Goal: Task Accomplishment & Management: Use online tool/utility

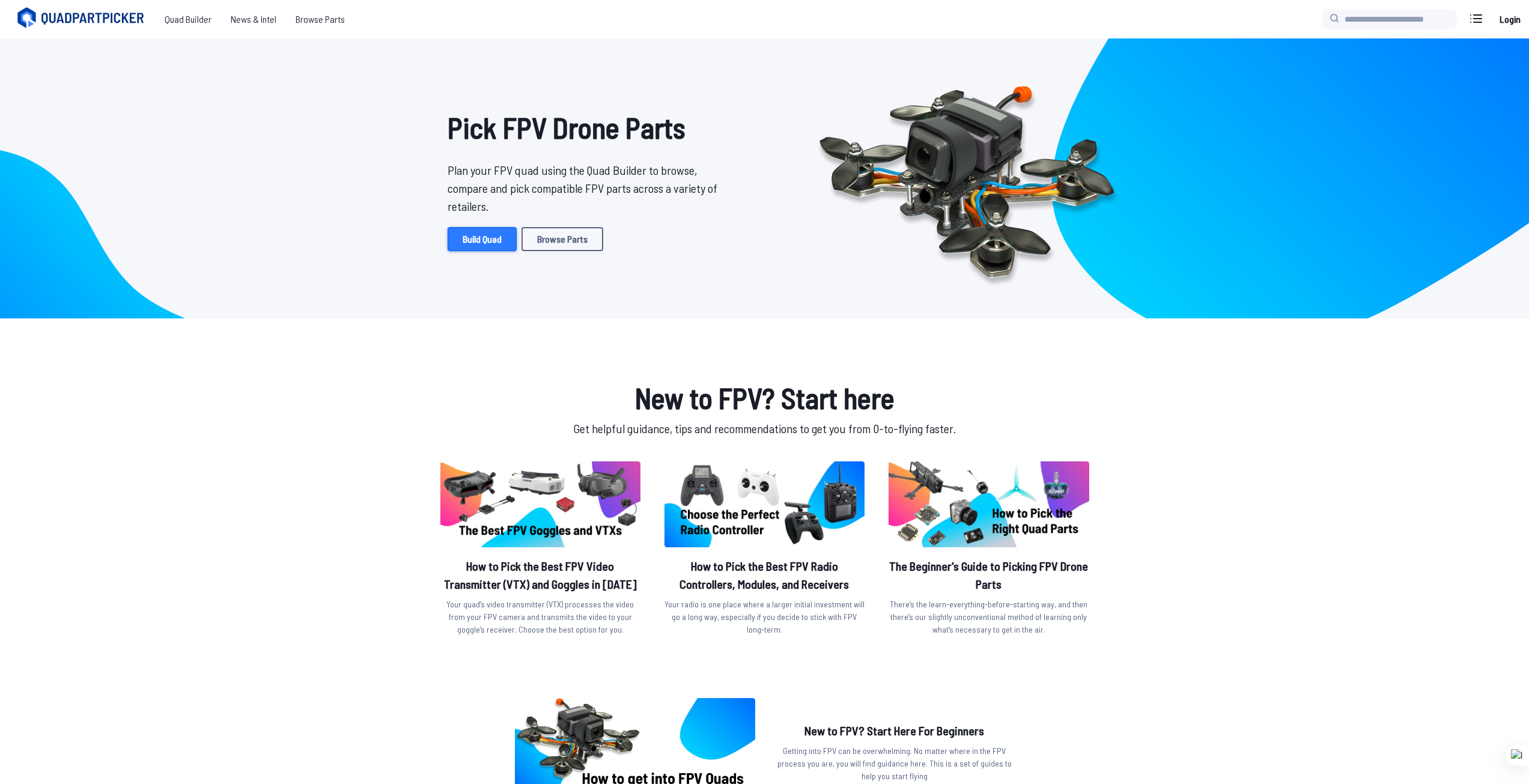
click at [475, 246] on link "Build Quad" at bounding box center [482, 239] width 69 height 24
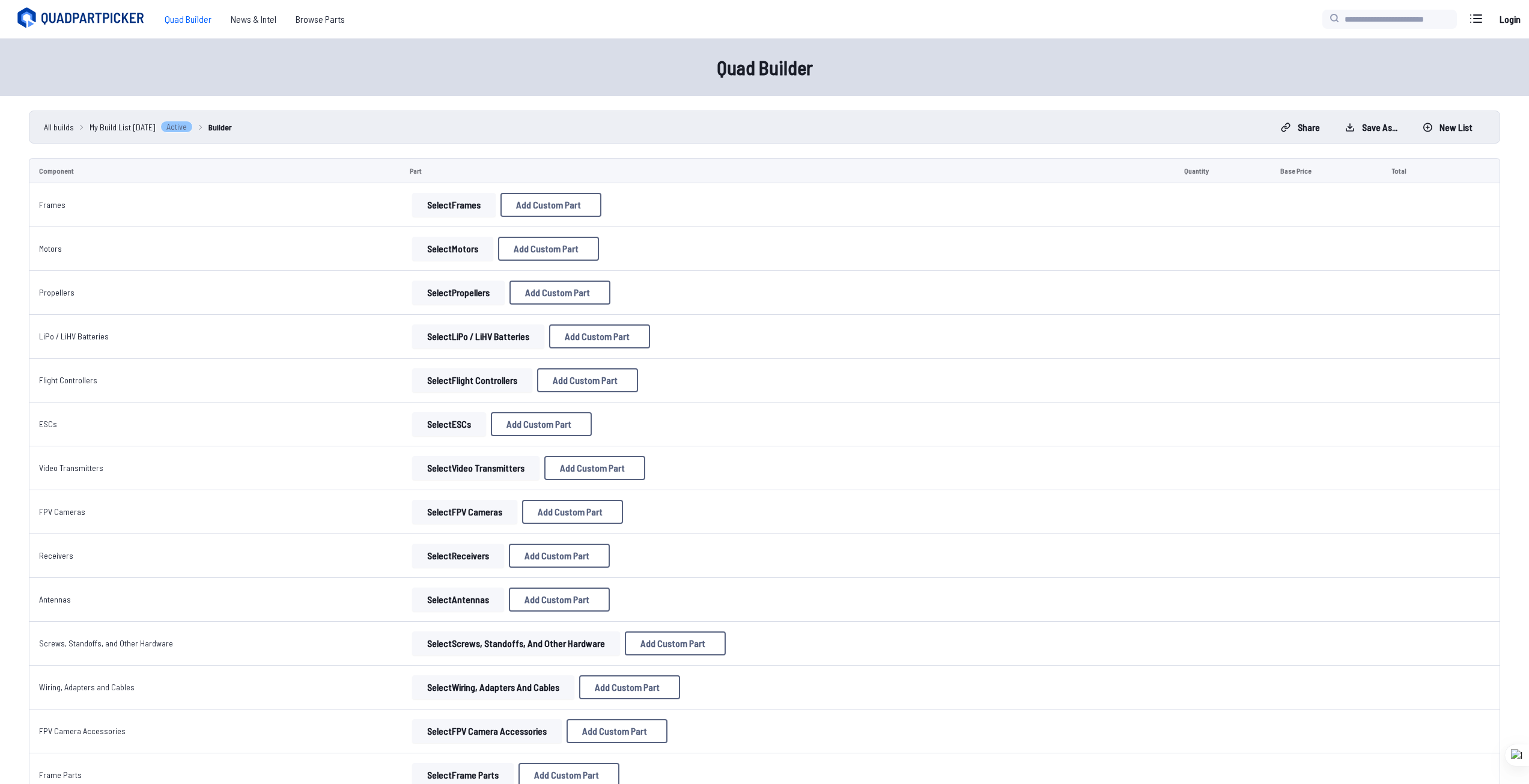
click at [435, 211] on button "Select Frames" at bounding box center [454, 205] width 83 height 24
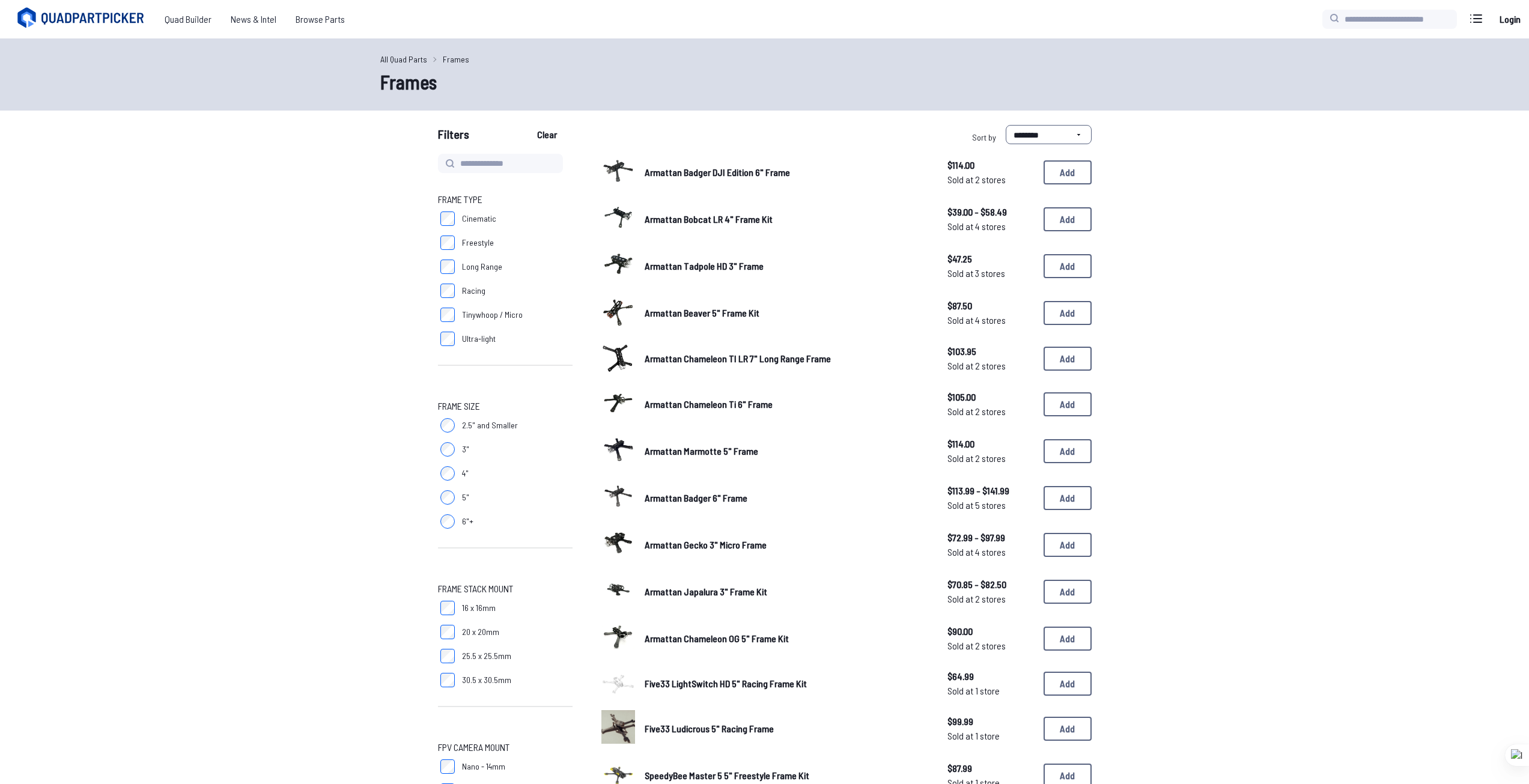
click at [453, 205] on span "Frame Type" at bounding box center [460, 199] width 45 height 14
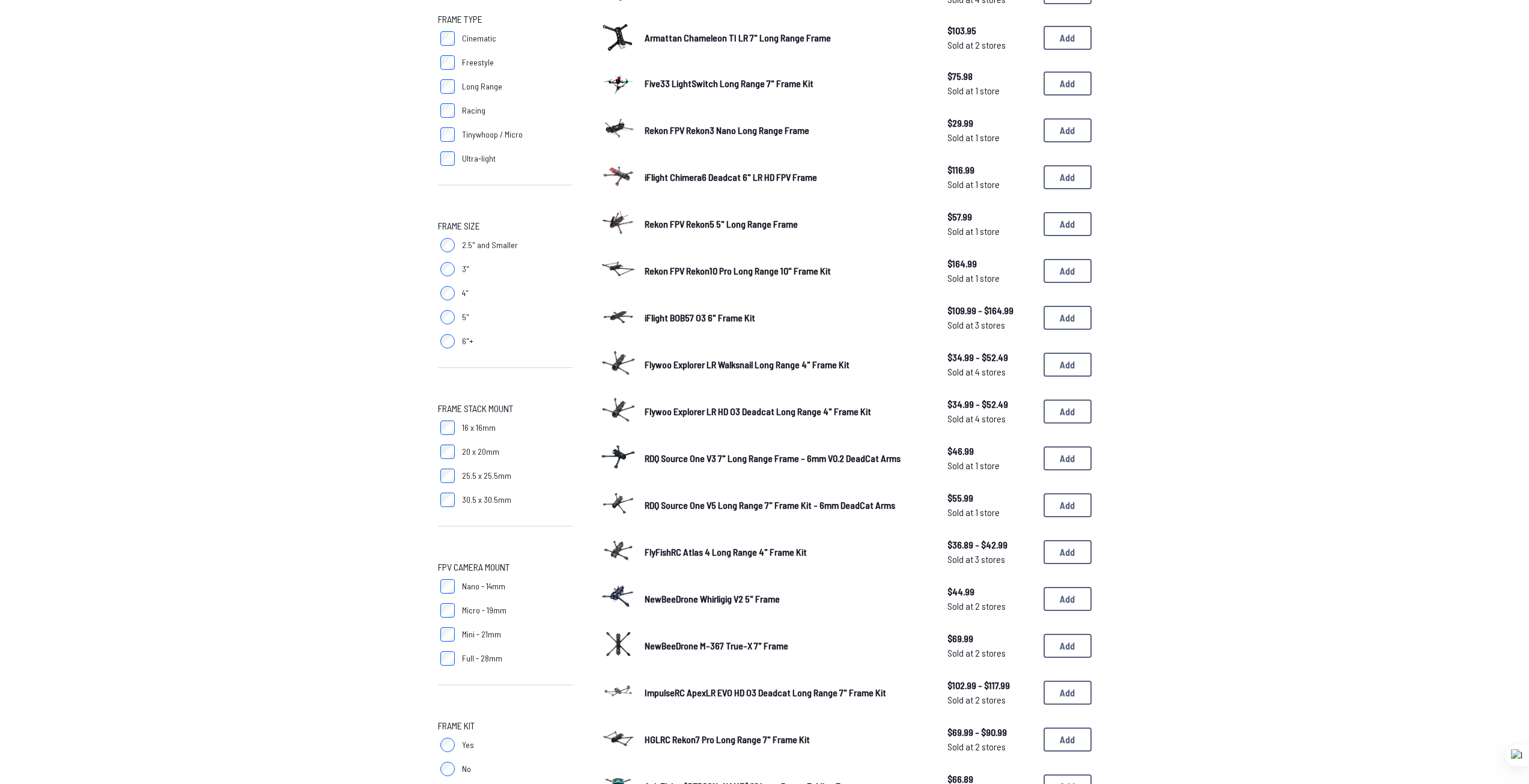
scroll to position [420, 0]
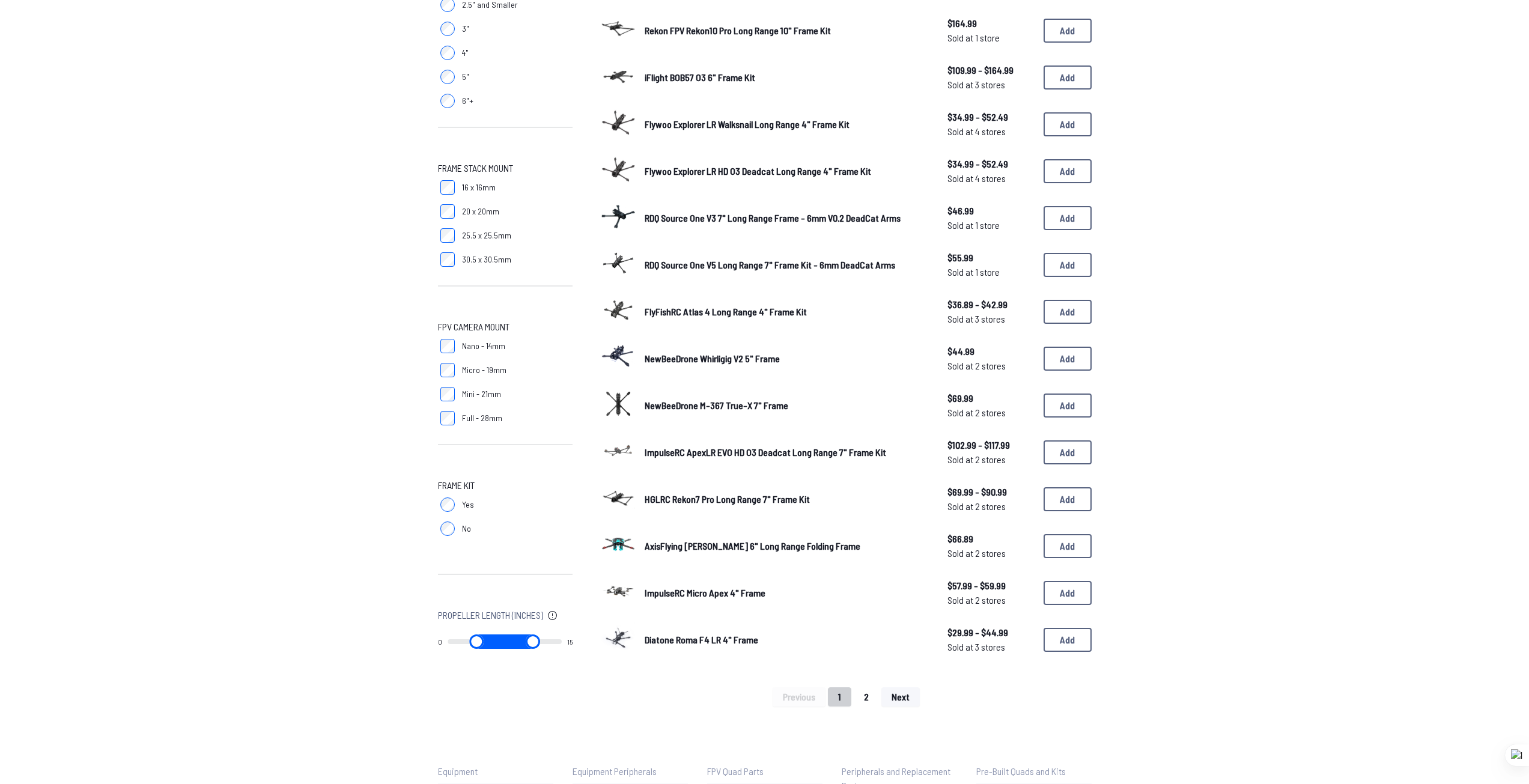
click at [862, 695] on button "2" at bounding box center [866, 696] width 25 height 19
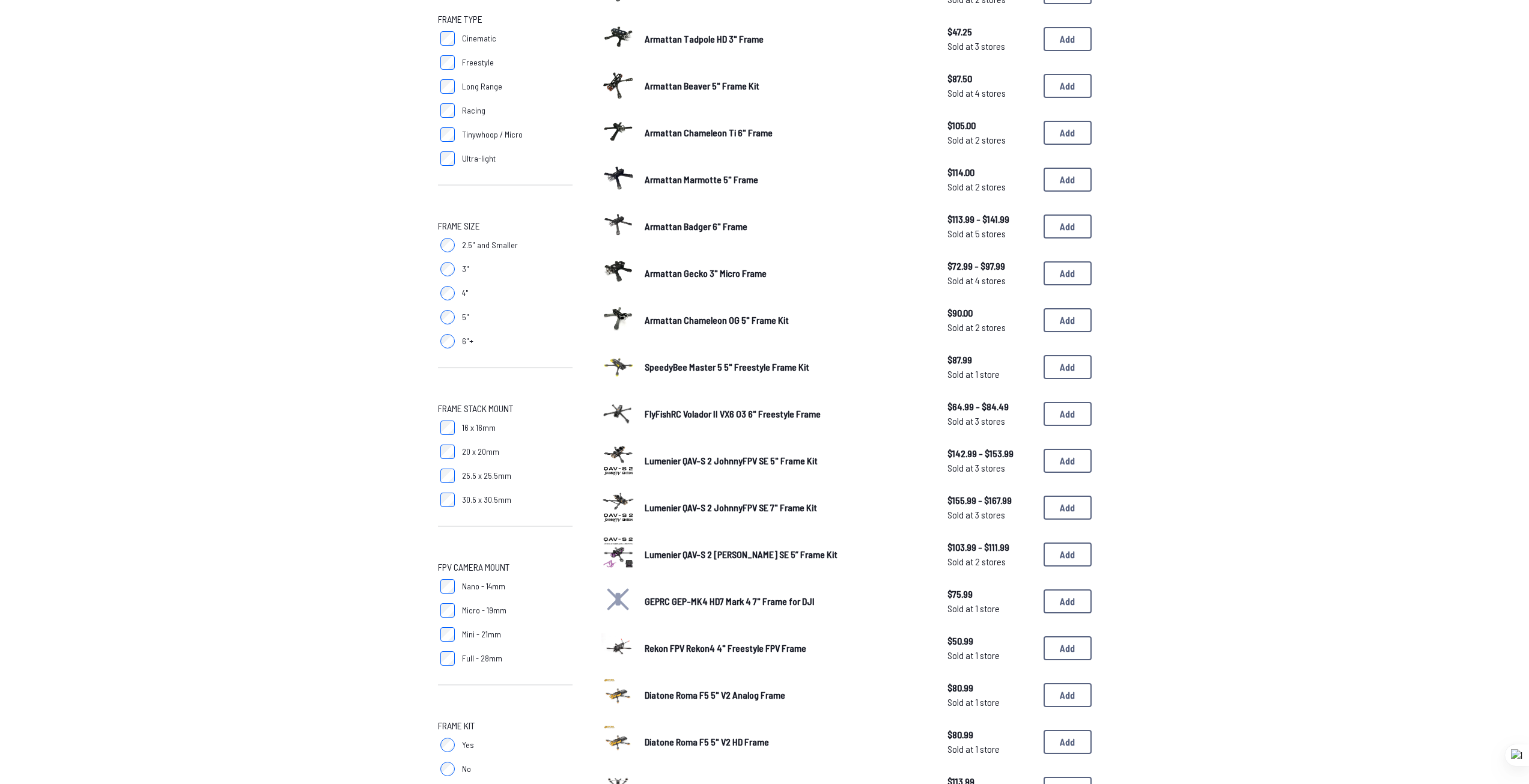
scroll to position [420, 0]
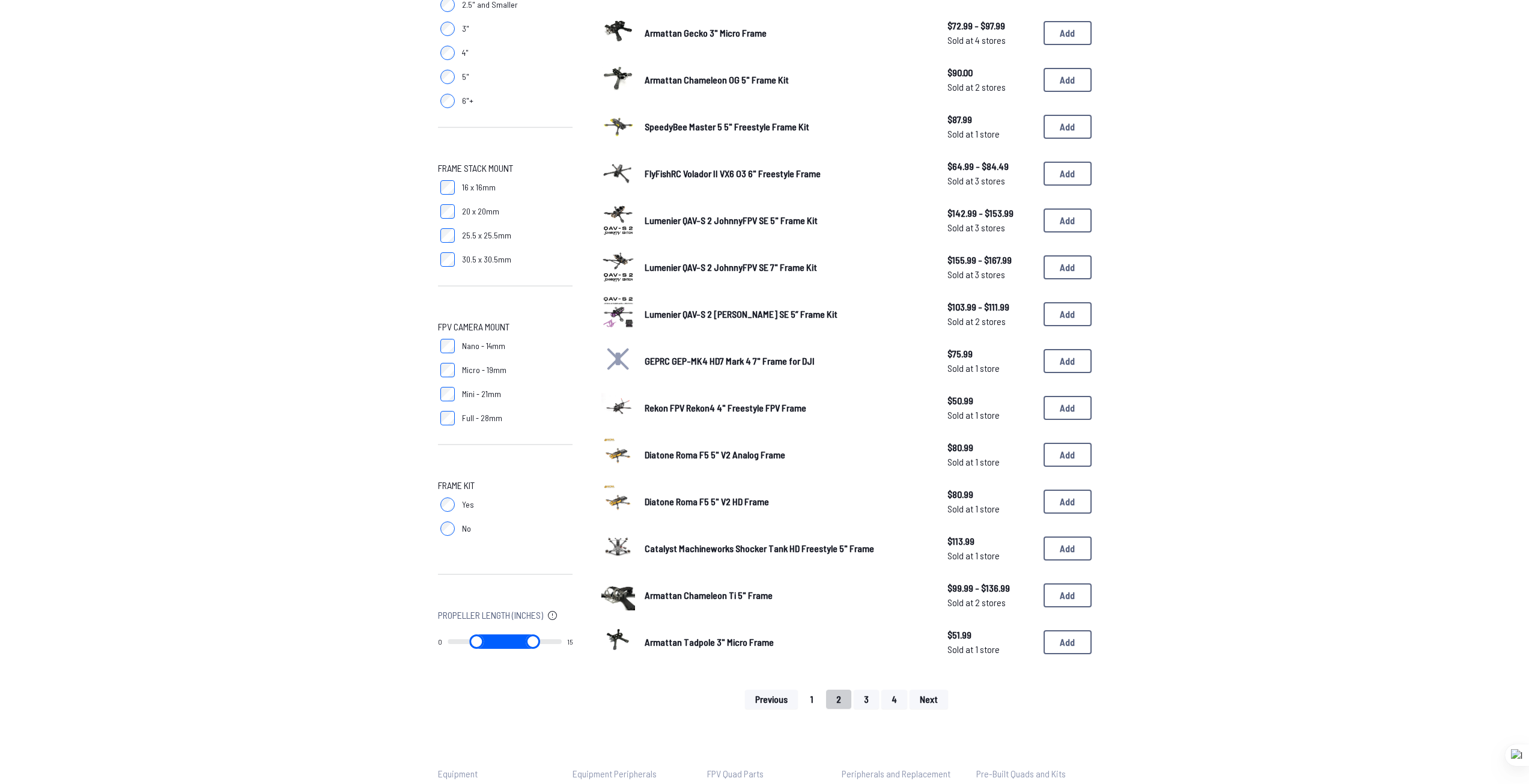
click at [811, 704] on button "1" at bounding box center [812, 699] width 24 height 19
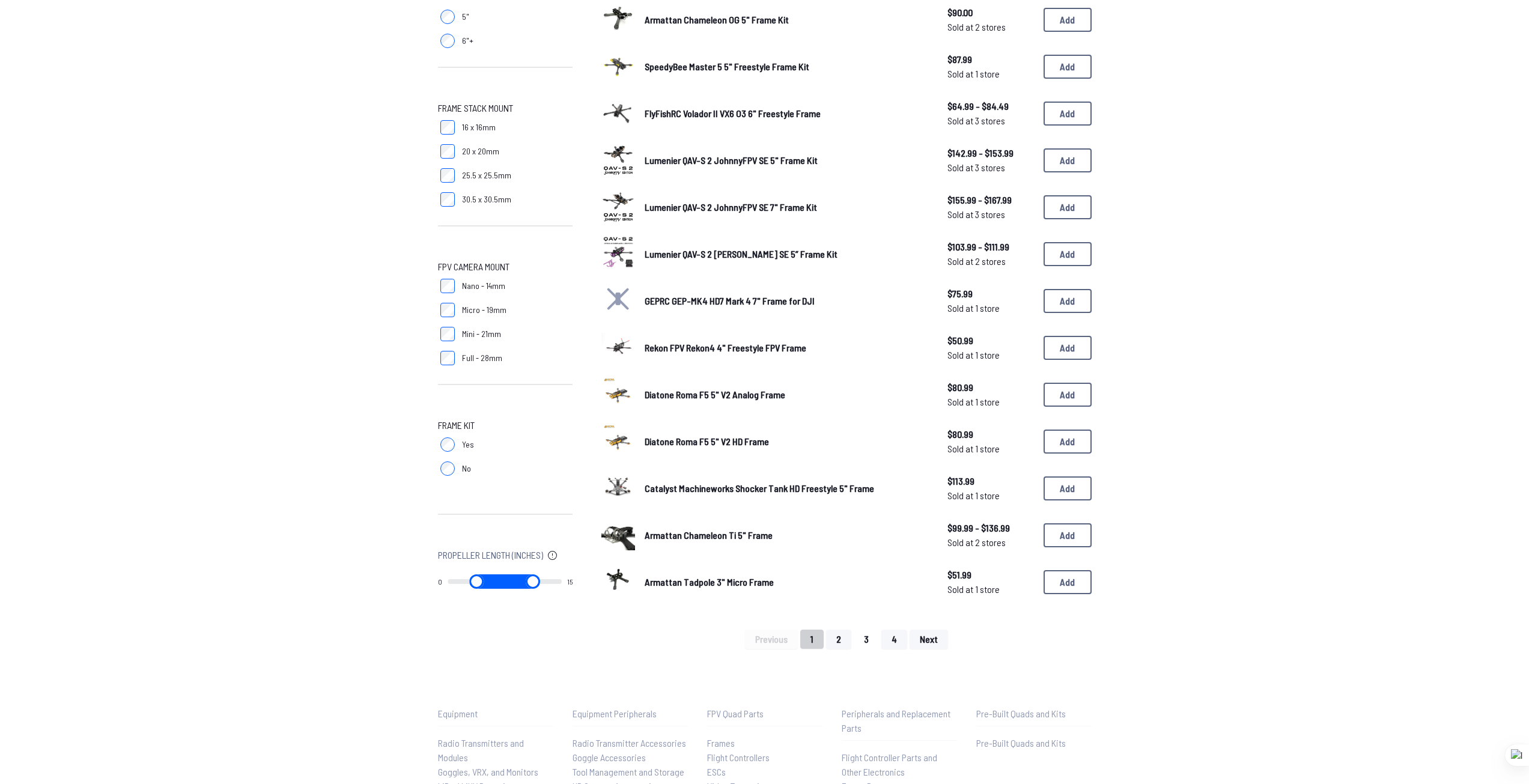
click at [868, 635] on button "3" at bounding box center [866, 639] width 25 height 19
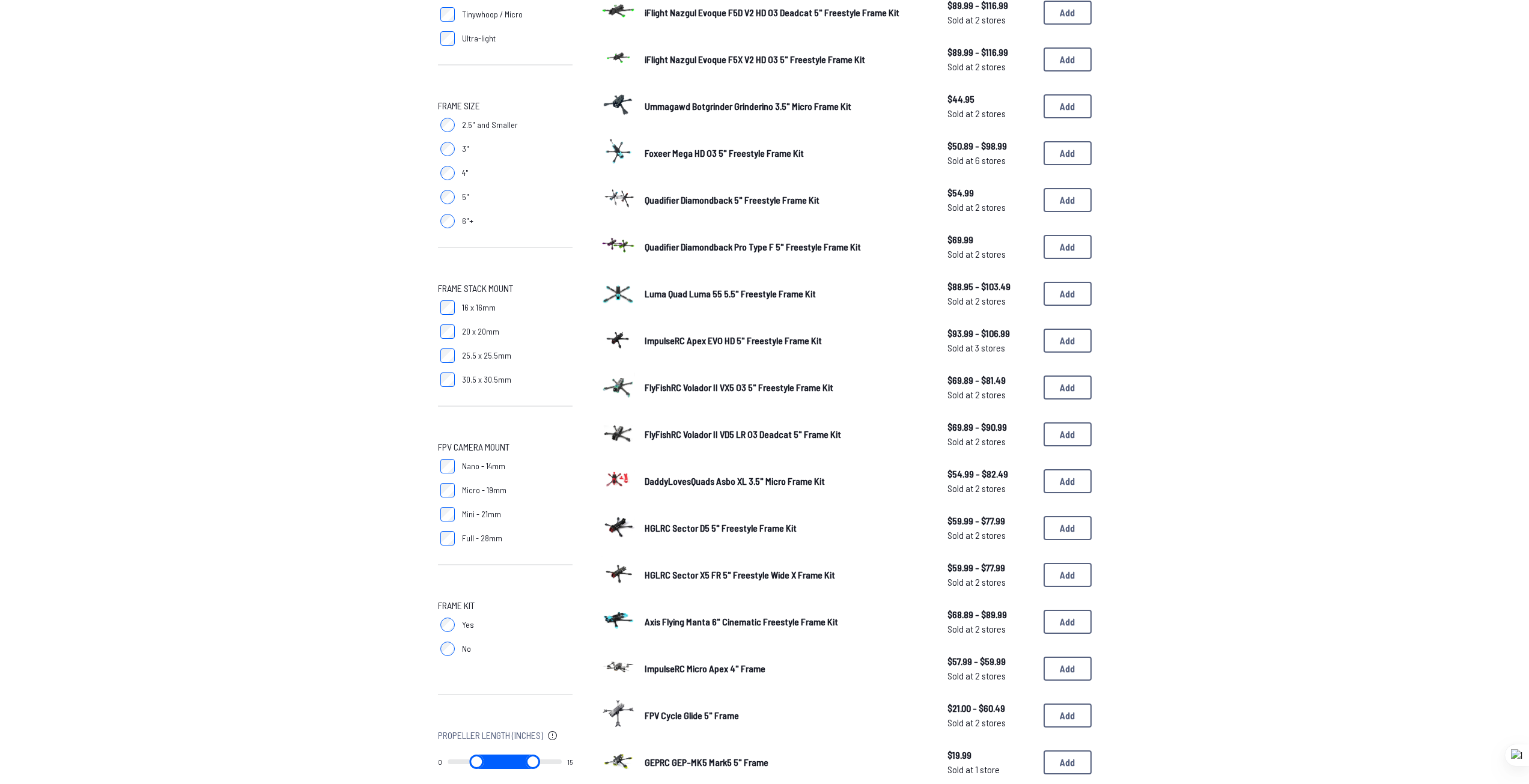
scroll to position [541, 0]
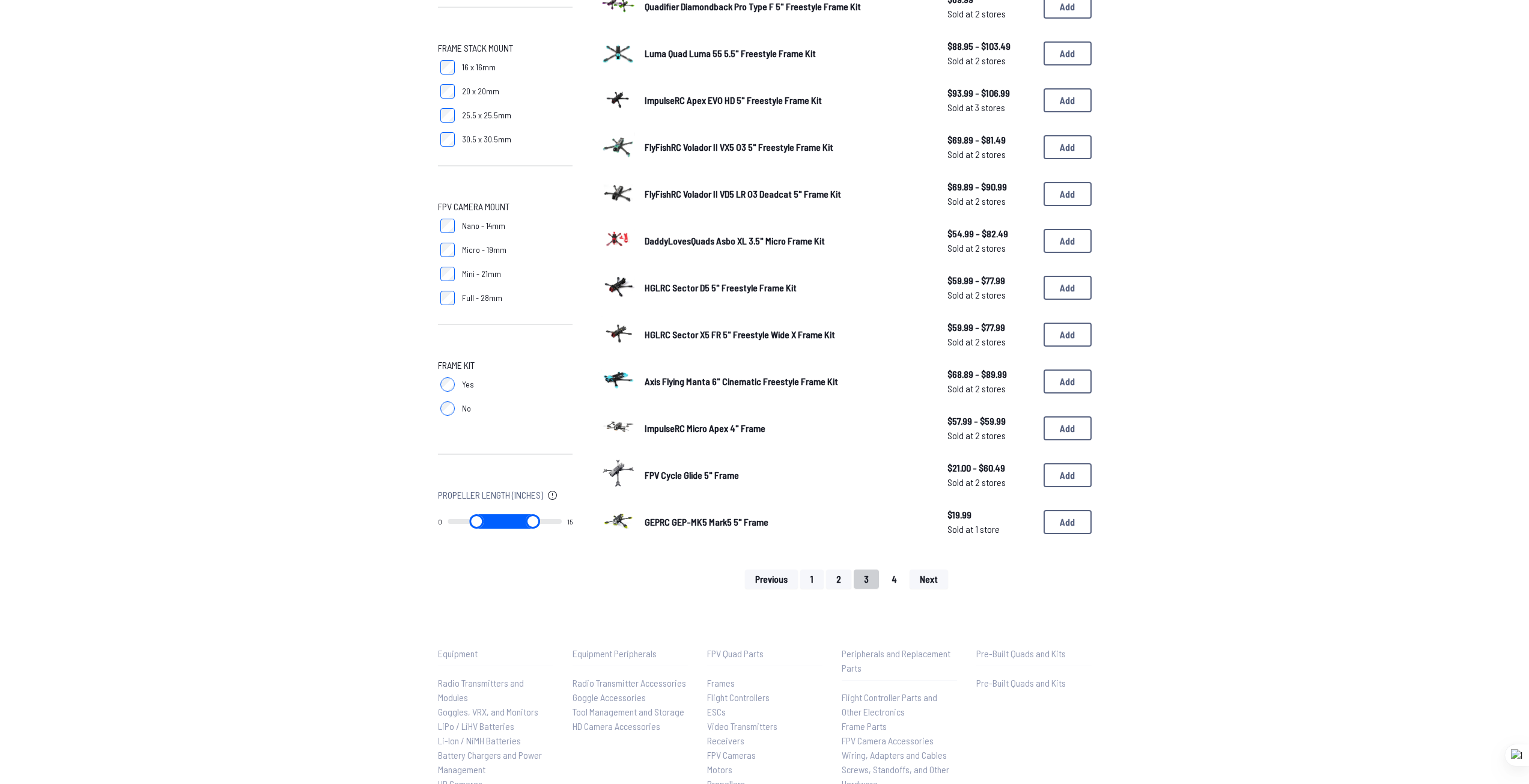
click at [890, 584] on button "4" at bounding box center [895, 579] width 26 height 19
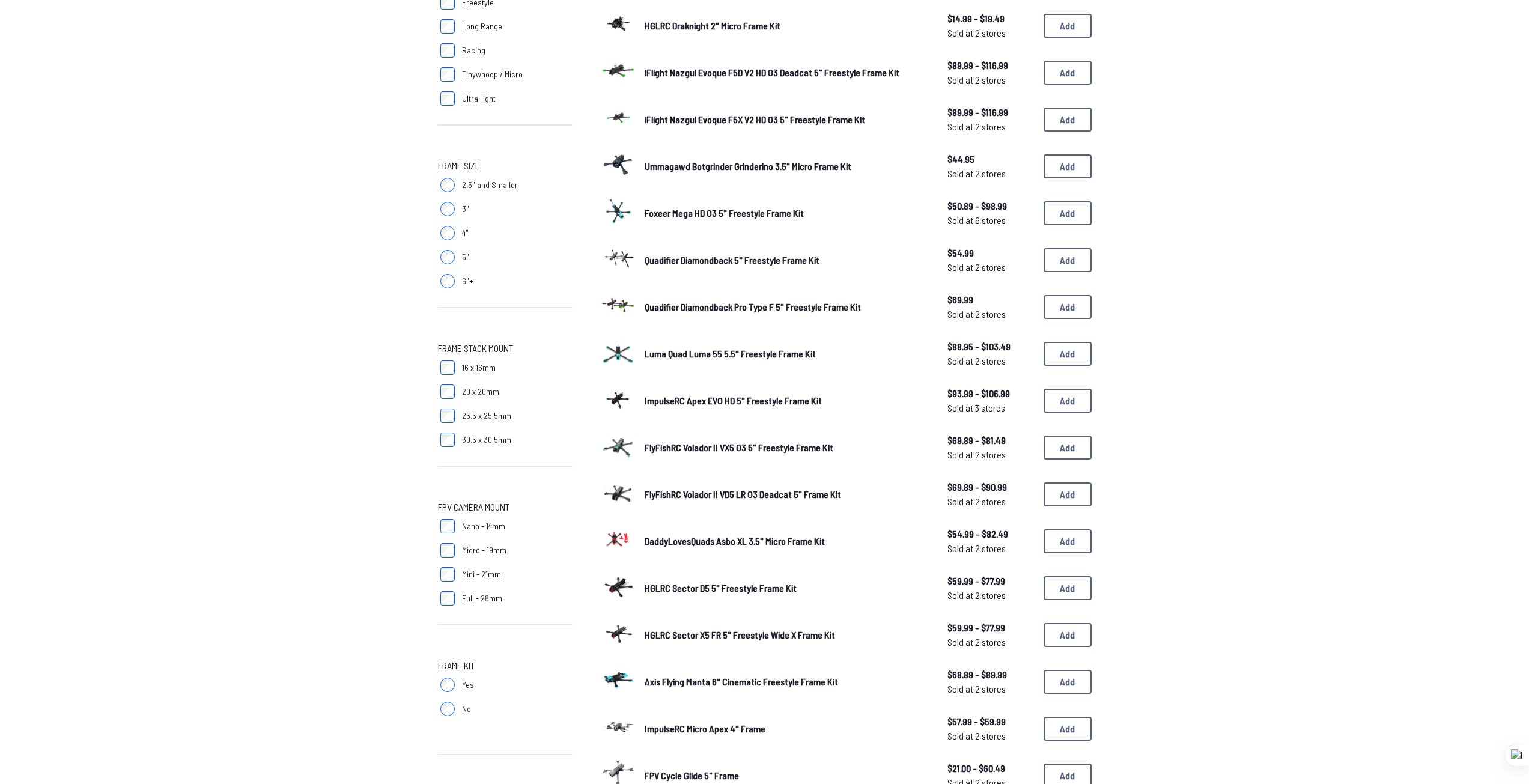
scroll to position [0, 0]
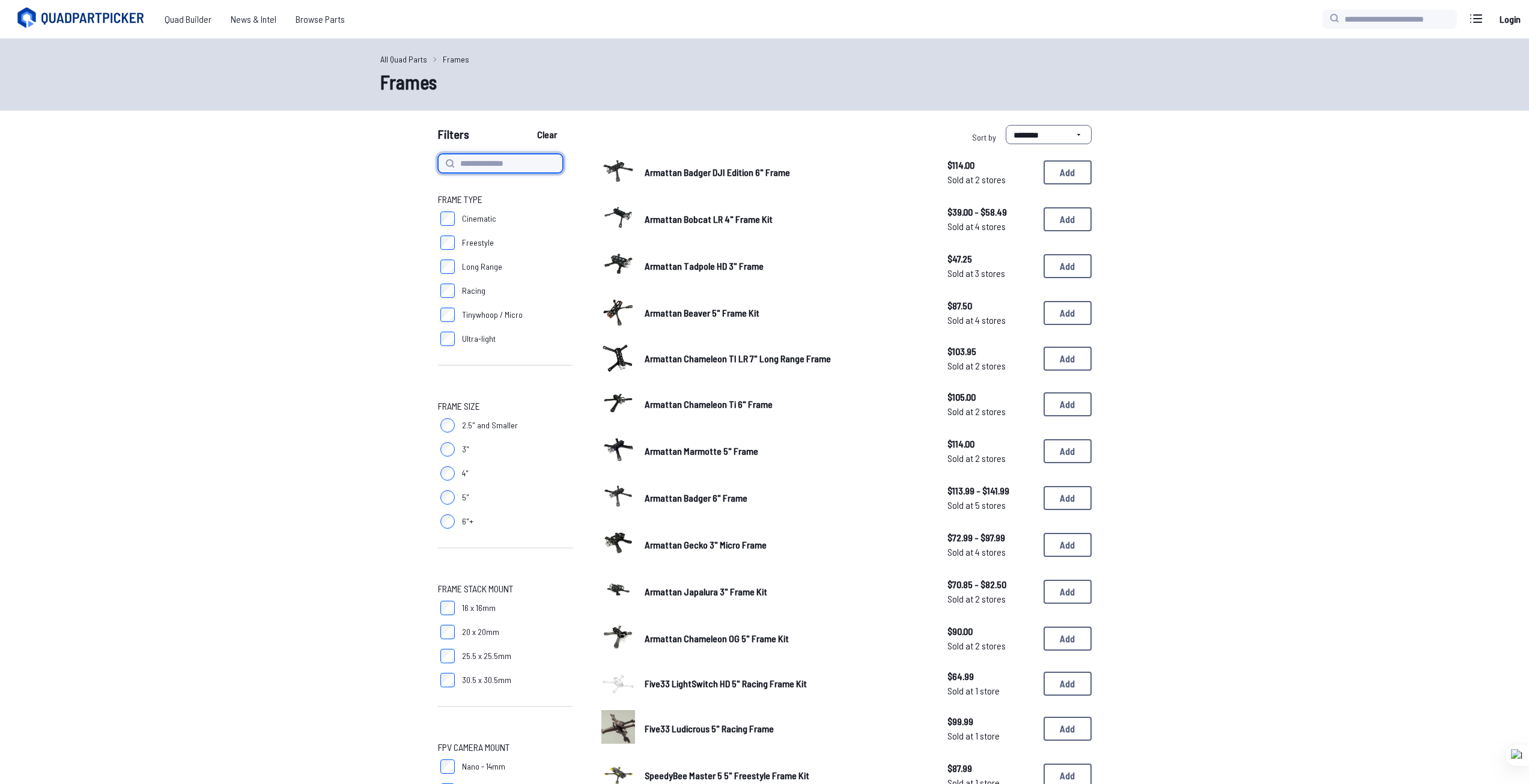
click at [490, 162] on input at bounding box center [500, 163] width 125 height 19
type input "***"
click at [527, 125] on button "Clear" at bounding box center [547, 134] width 40 height 19
type input "***"
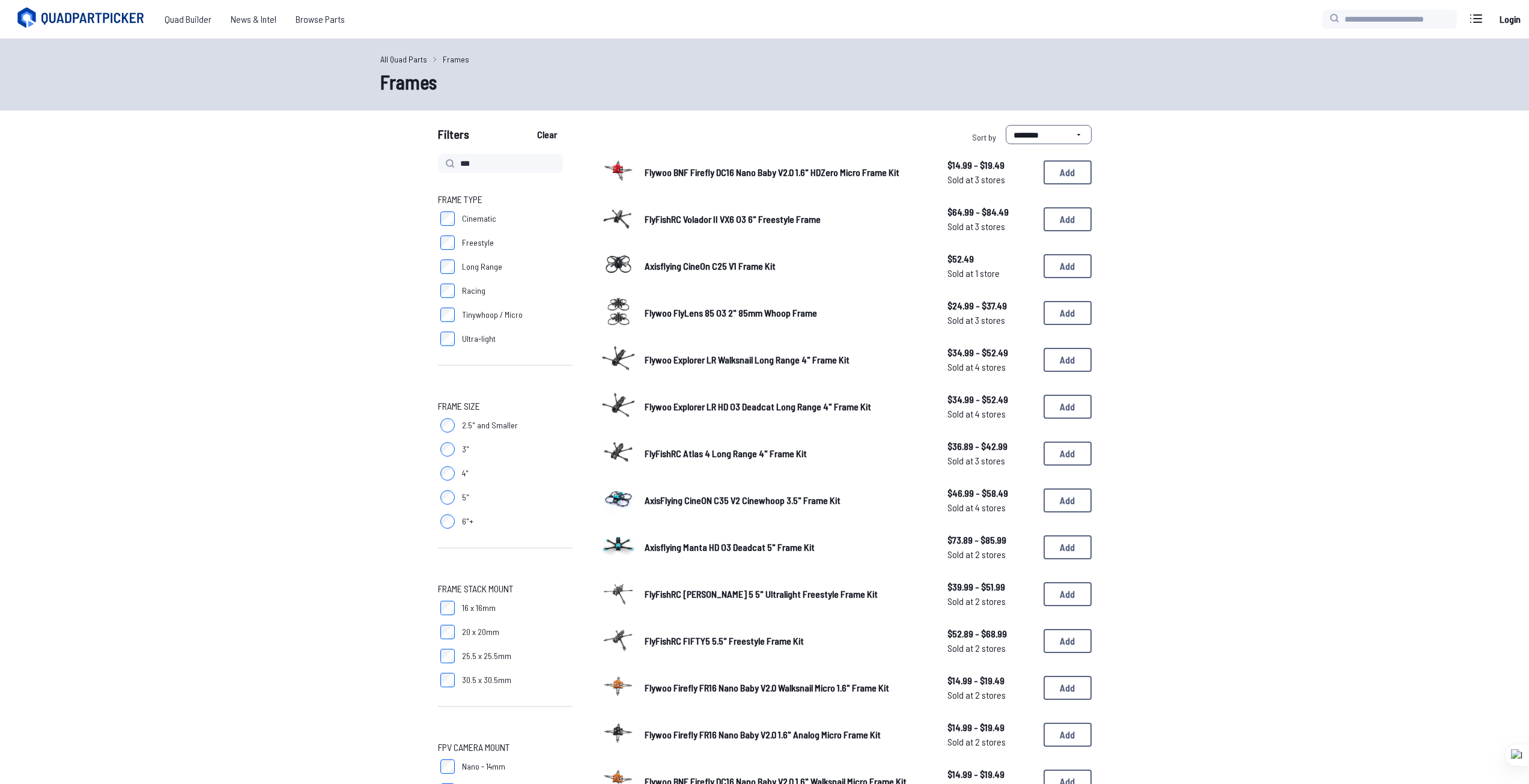
click at [716, 360] on span "Flywoo Explorer LR Walksnail Long Range 4" Frame Kit" at bounding box center [747, 359] width 205 height 11
click at [1075, 363] on button "Add" at bounding box center [1067, 359] width 48 height 24
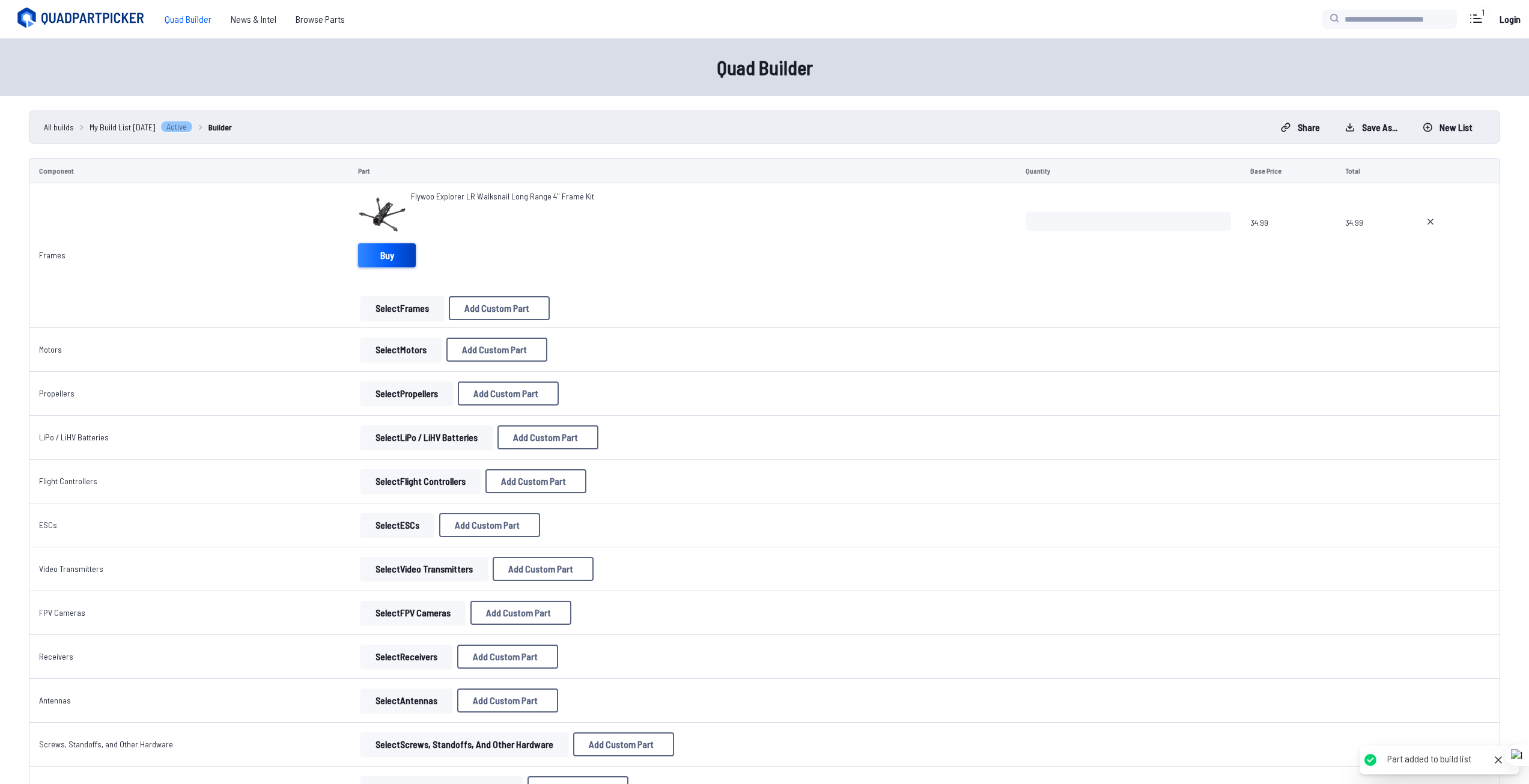
click at [392, 259] on link "Buy" at bounding box center [387, 255] width 58 height 24
click at [358, 250] on link "Buy" at bounding box center [387, 255] width 58 height 24
click at [408, 349] on button "Select Motors" at bounding box center [401, 349] width 81 height 24
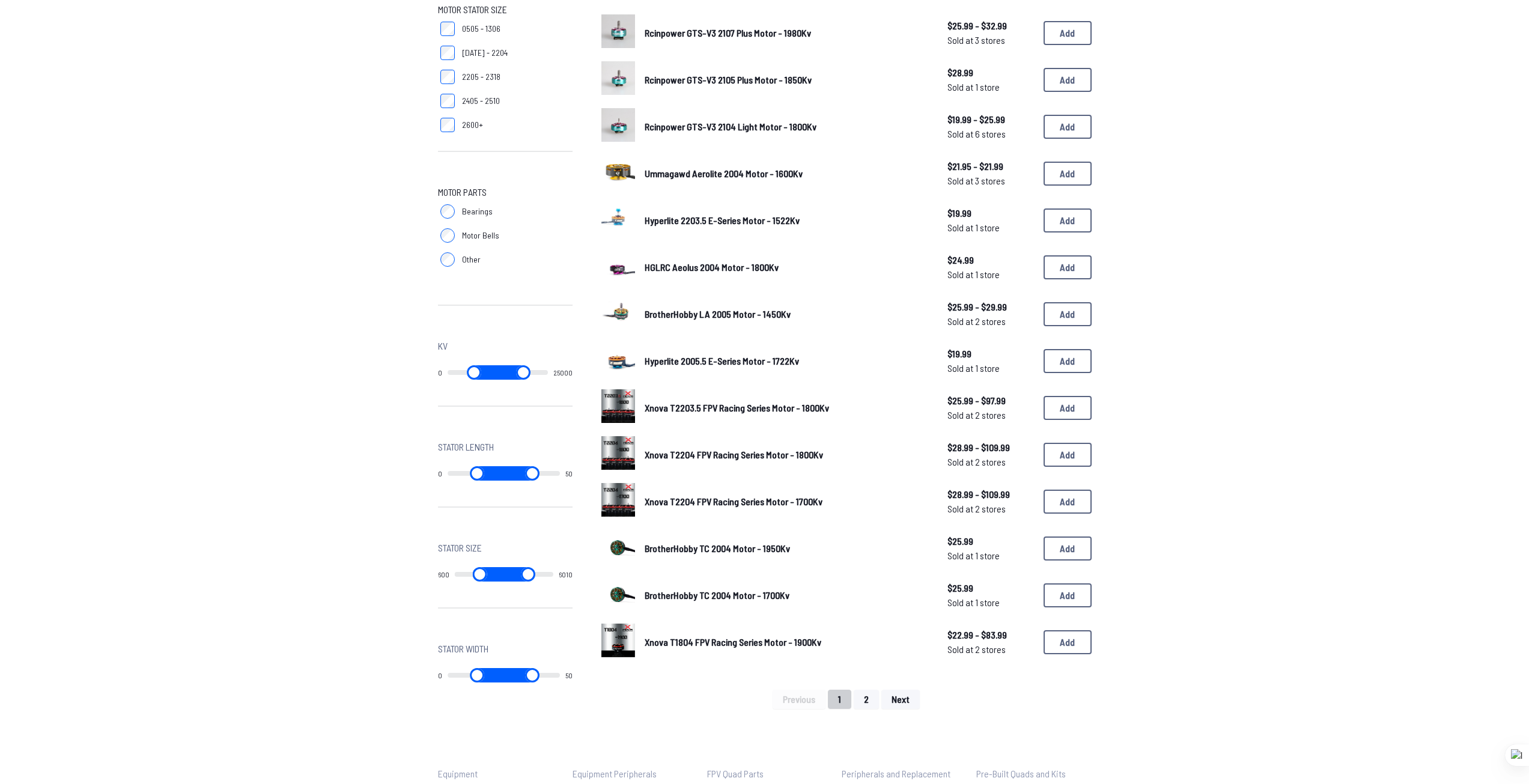
scroll to position [180, 0]
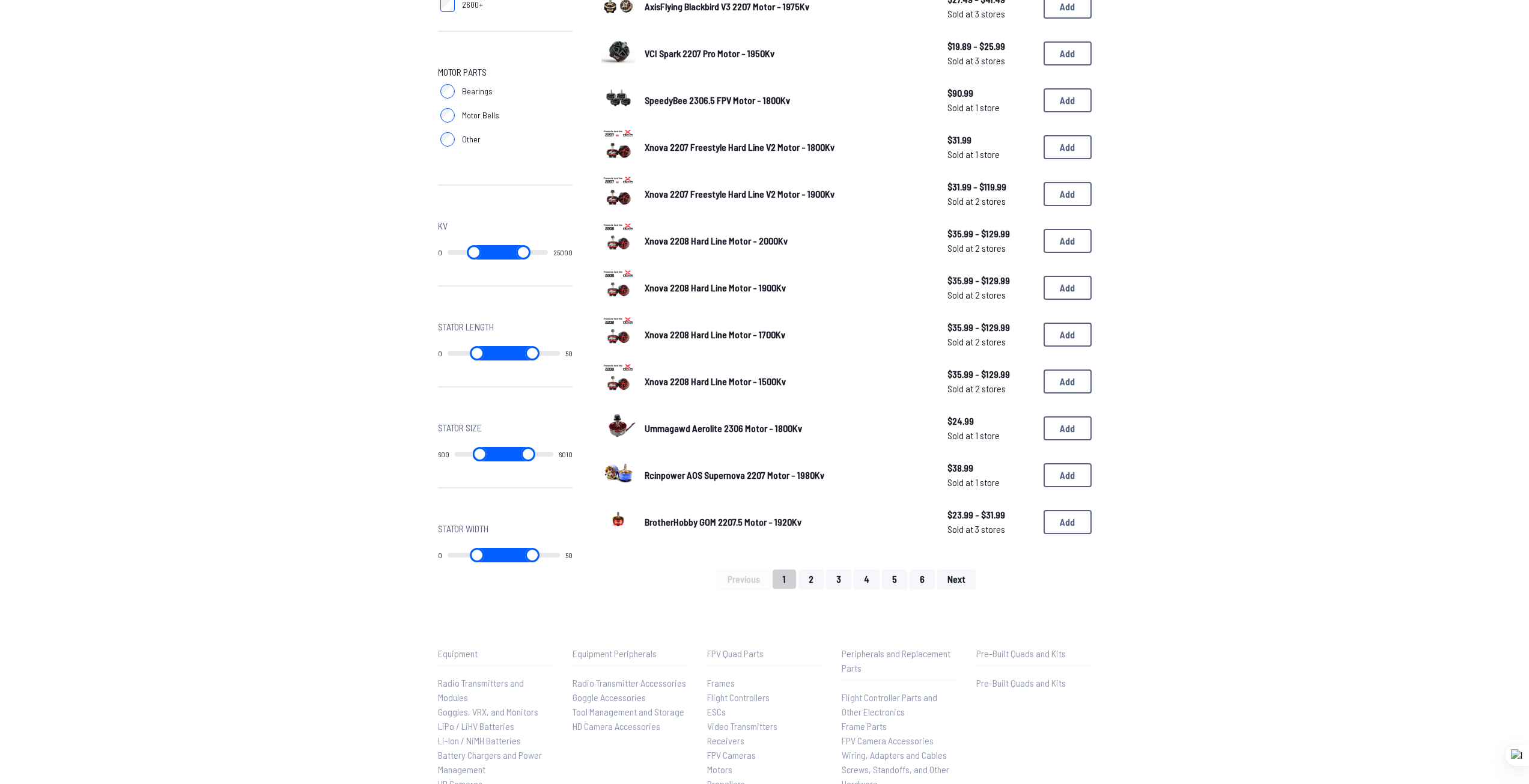
scroll to position [300, 0]
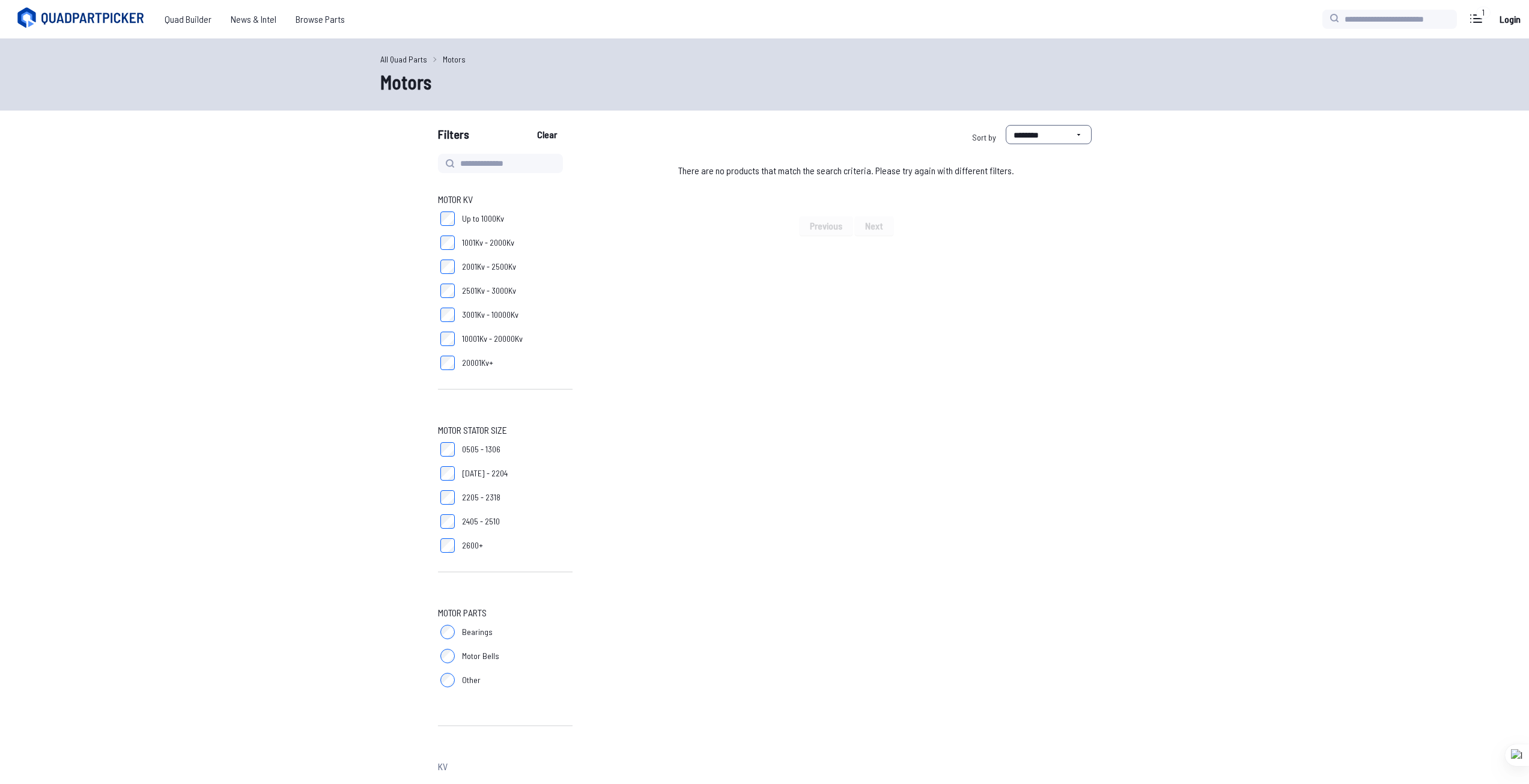
scroll to position [300, 0]
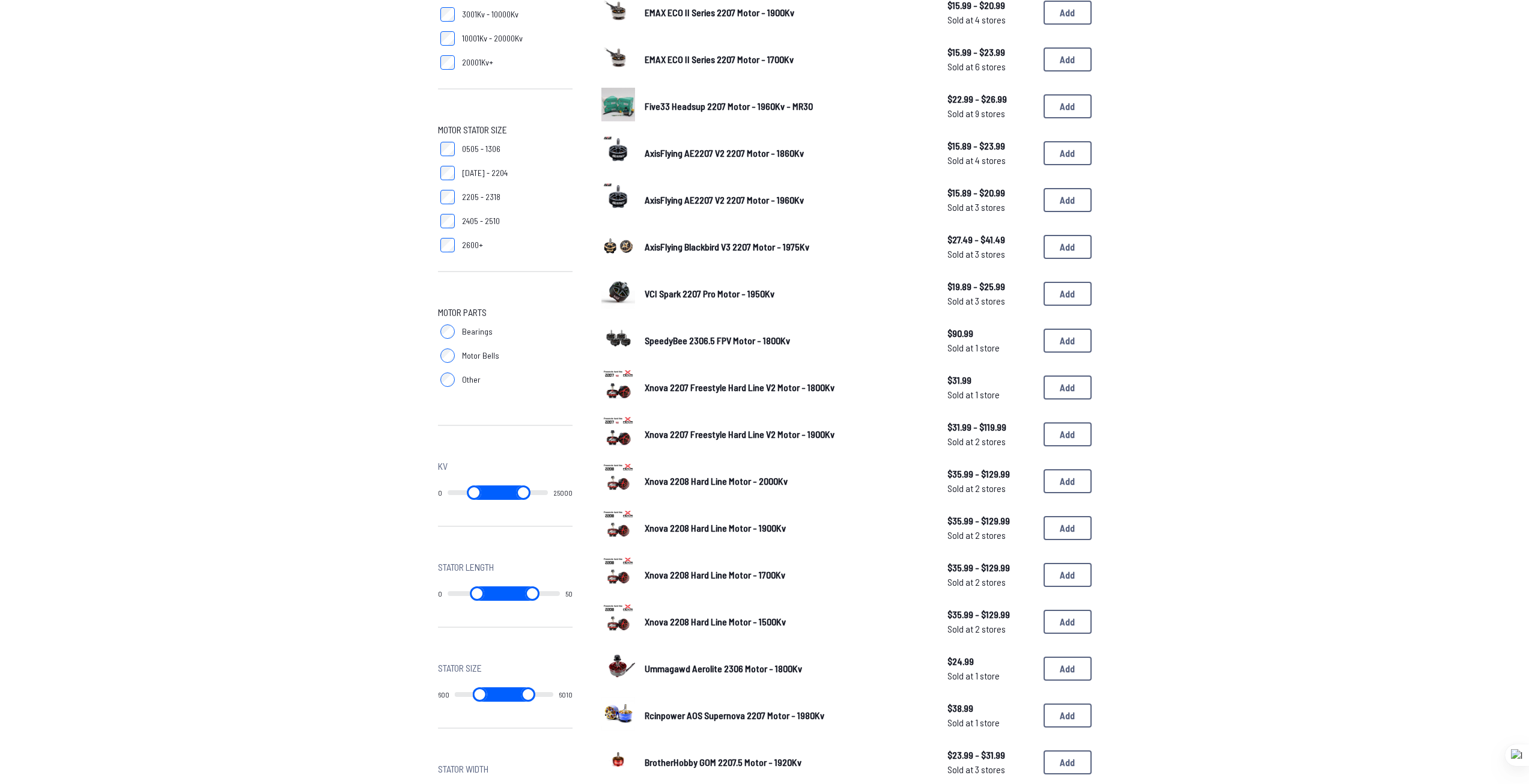
click at [688, 341] on span "SpeedyBee 2306.5 FPV Motor - 1800Kv" at bounding box center [718, 340] width 146 height 11
click at [614, 338] on img at bounding box center [618, 339] width 34 height 34
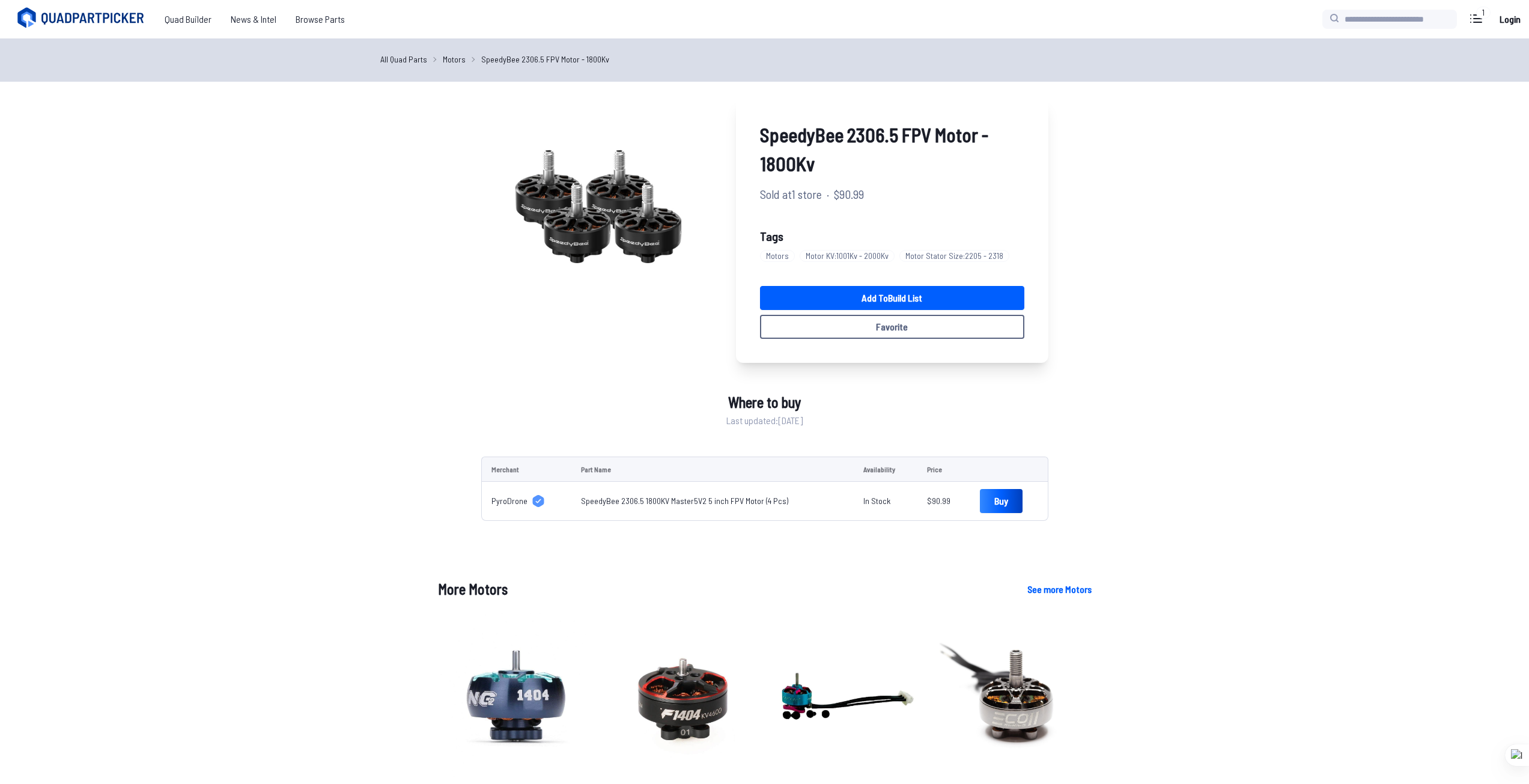
scroll to position [300, 0]
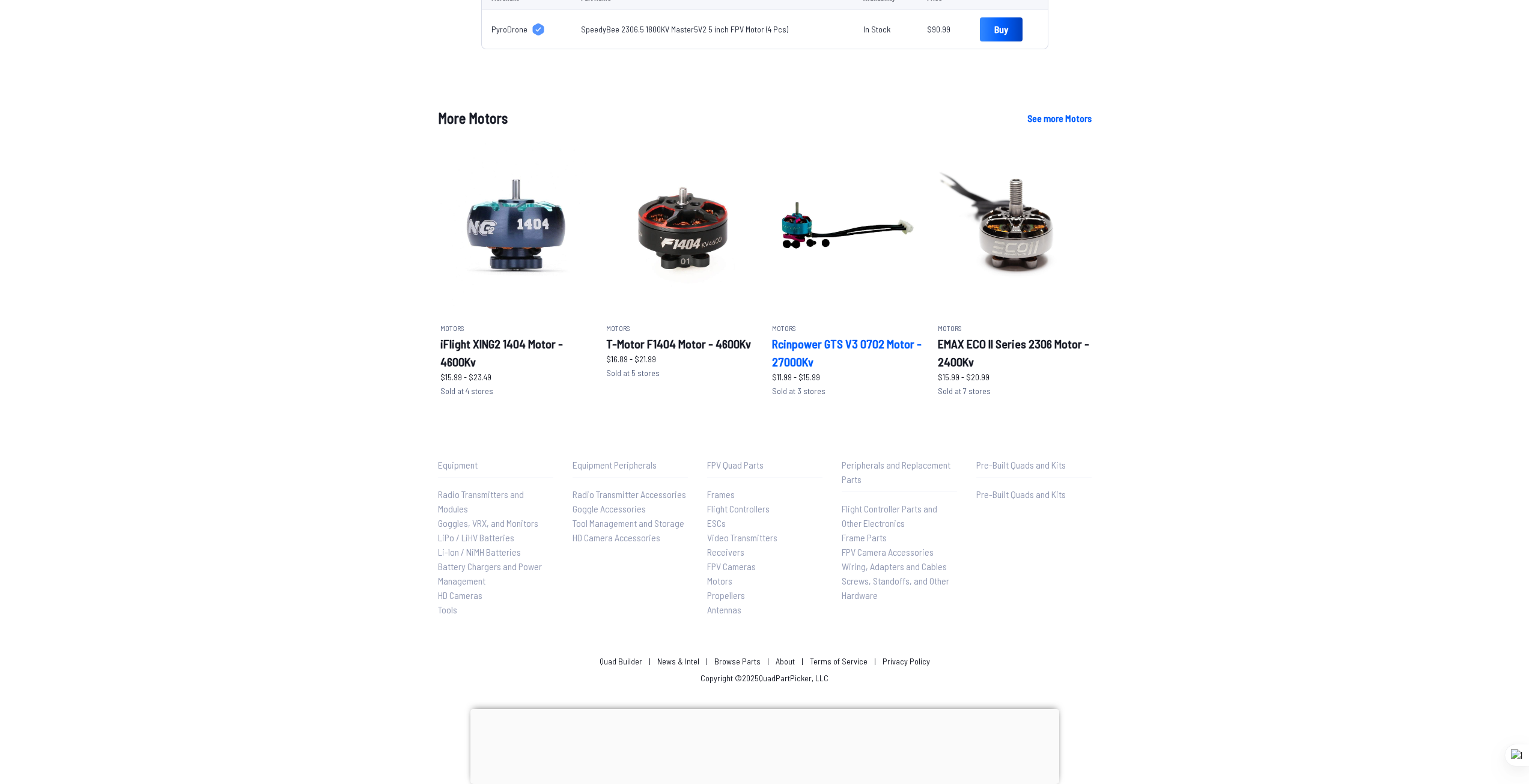
scroll to position [351, 0]
